Goal: Find contact information: Obtain details needed to contact an individual or organization

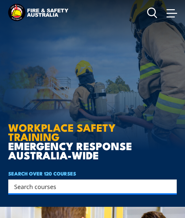
click at [173, 14] on span at bounding box center [172, 12] width 11 height 7
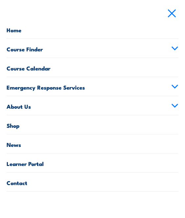
click at [99, 187] on link "Contact" at bounding box center [93, 182] width 172 height 19
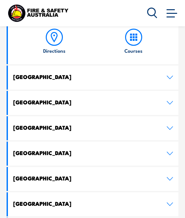
scroll to position [360, 0]
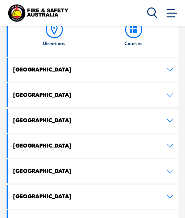
click at [170, 94] on icon at bounding box center [170, 95] width 6 height 3
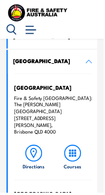
scroll to position [234, 0]
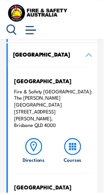
click at [18, 113] on p "Fire & Safety [GEOGRAPHIC_DATA]: The [PERSON_NAME][GEOGRAPHIC_DATA] [STREET_ADD…" at bounding box center [53, 109] width 79 height 41
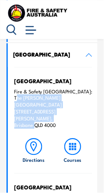
copy p "The [PERSON_NAME][GEOGRAPHIC_DATA] [STREET_ADDRESS][PERSON_NAME]"
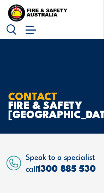
scroll to position [0, 0]
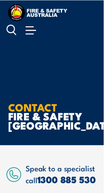
click at [29, 29] on span at bounding box center [31, 29] width 11 height 7
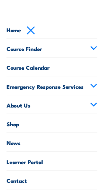
click at [35, 183] on link "Contact" at bounding box center [53, 182] width 92 height 19
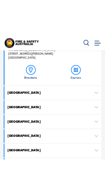
scroll to position [815, 0]
